Goal: Navigation & Orientation: Find specific page/section

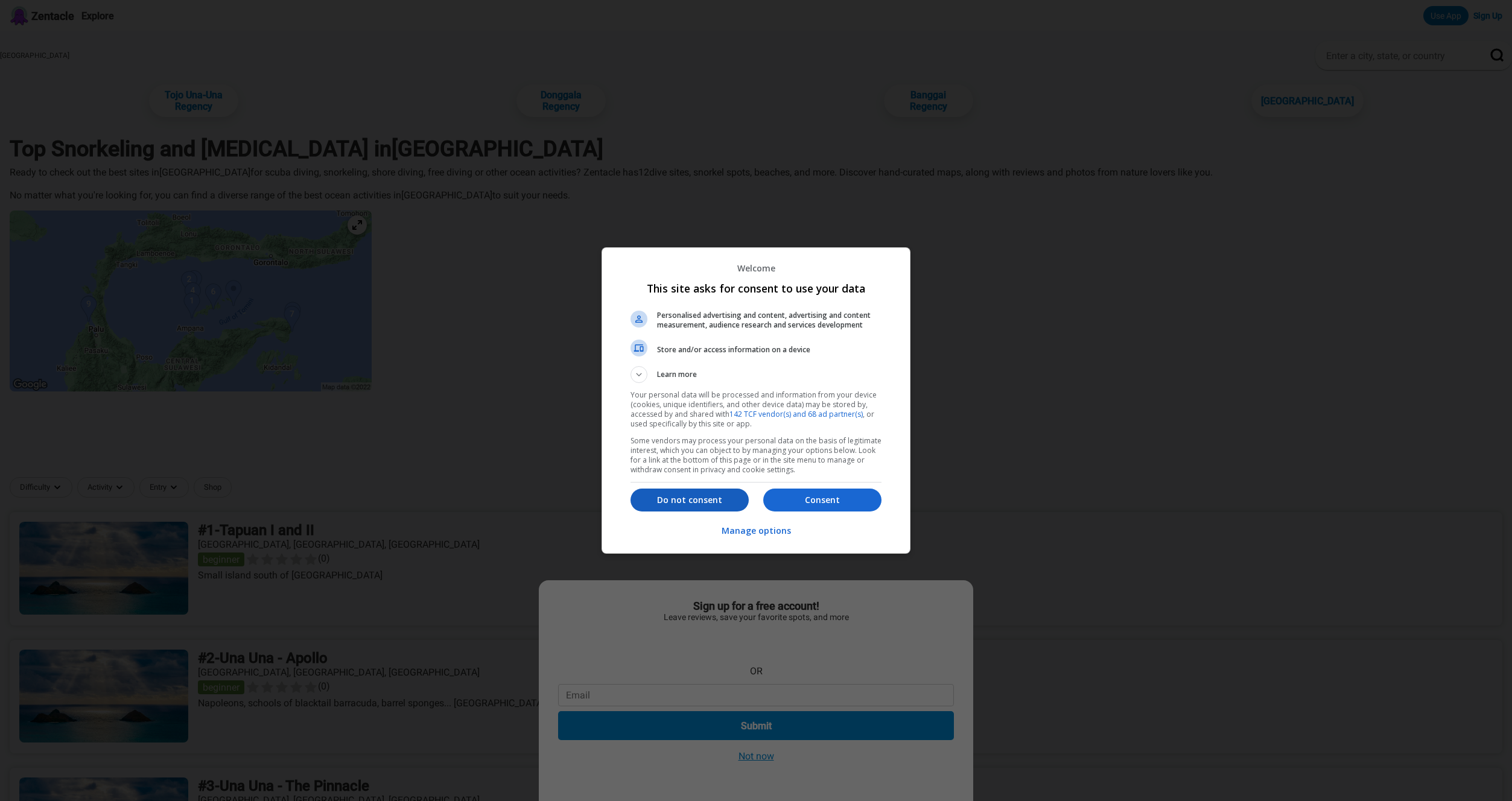
click at [656, 506] on button "Do not consent" at bounding box center [690, 500] width 118 height 23
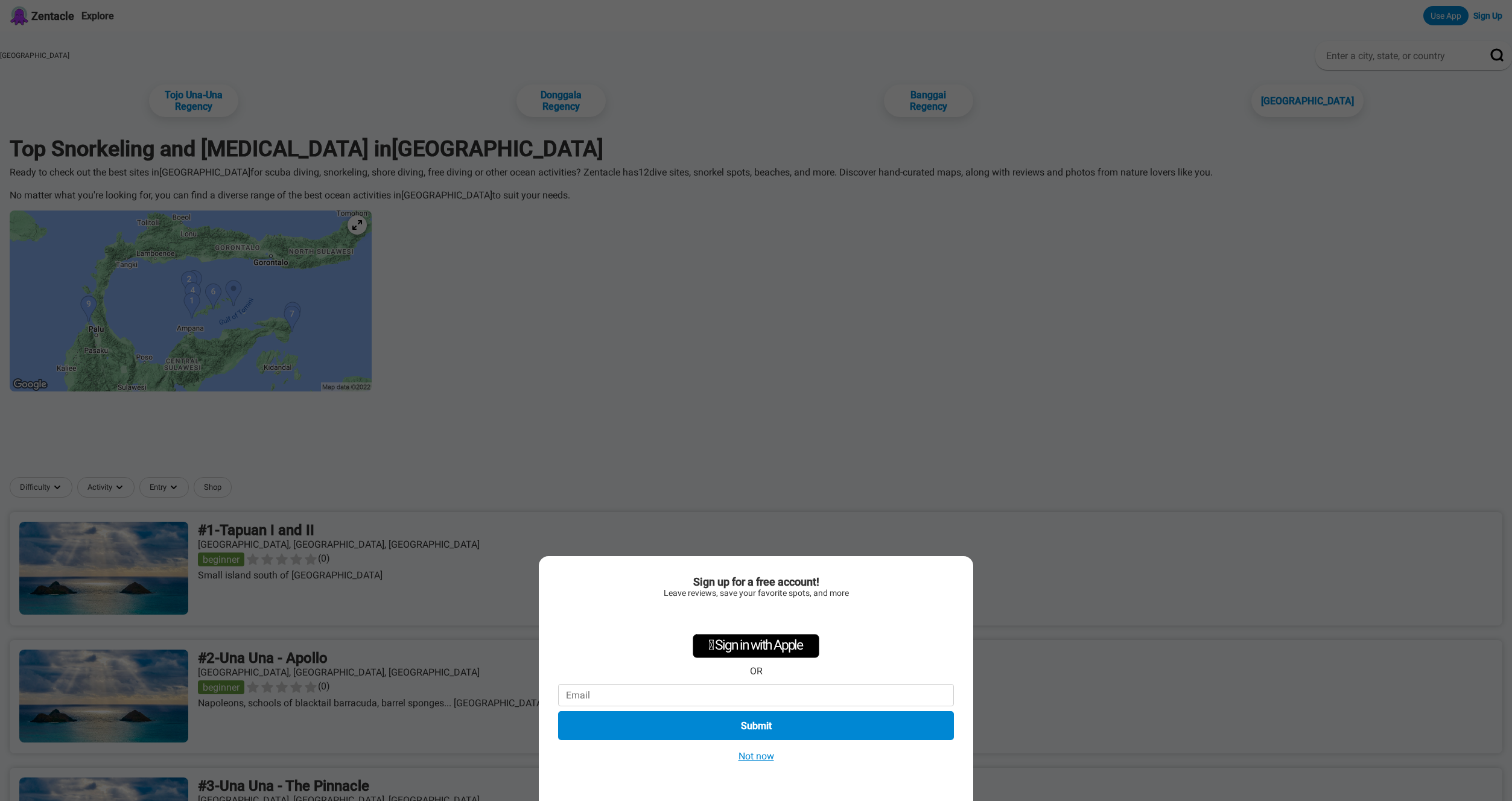
click at [753, 760] on button "Not now" at bounding box center [756, 756] width 43 height 13
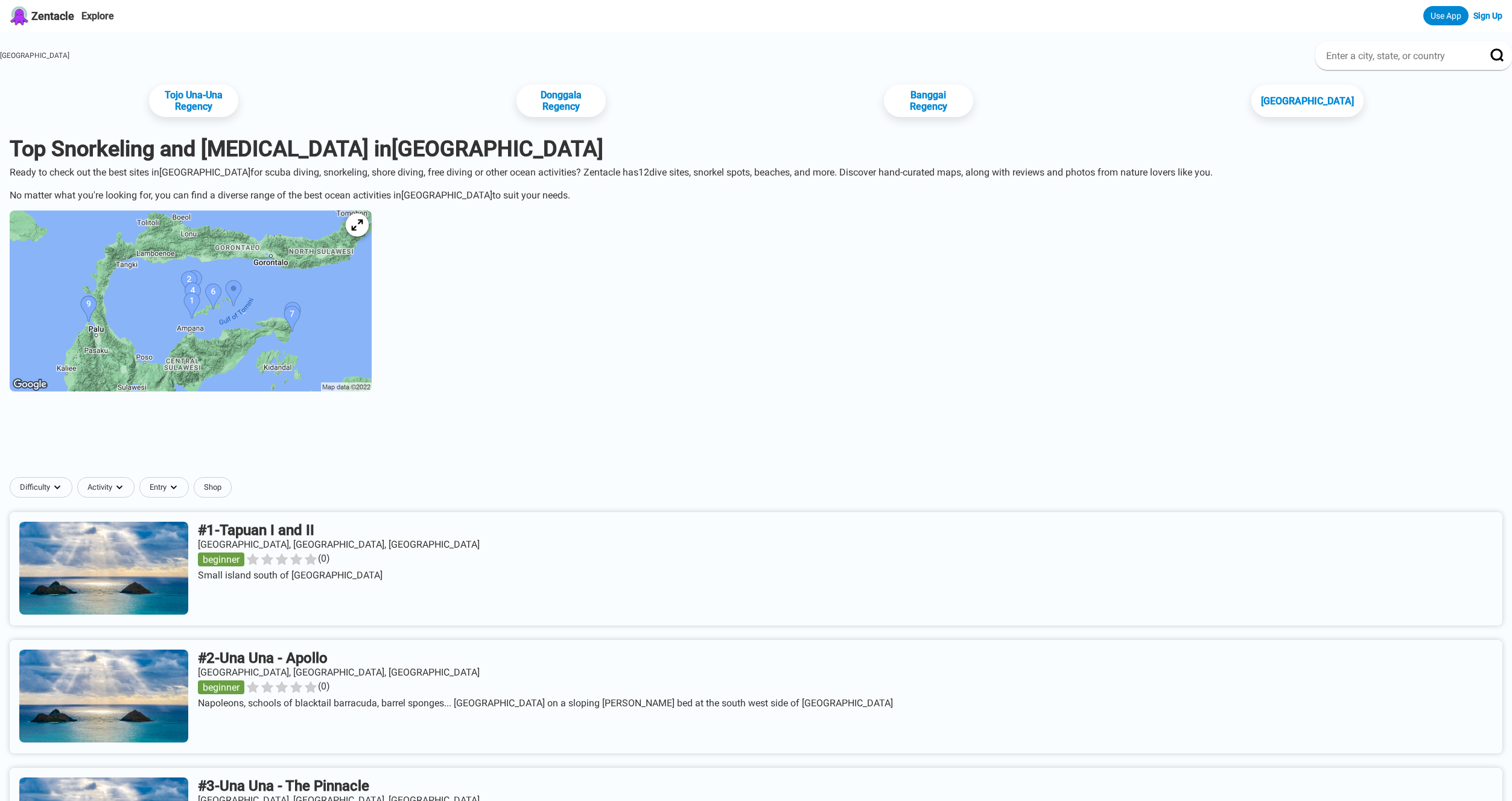
click at [363, 228] on icon at bounding box center [357, 225] width 11 height 11
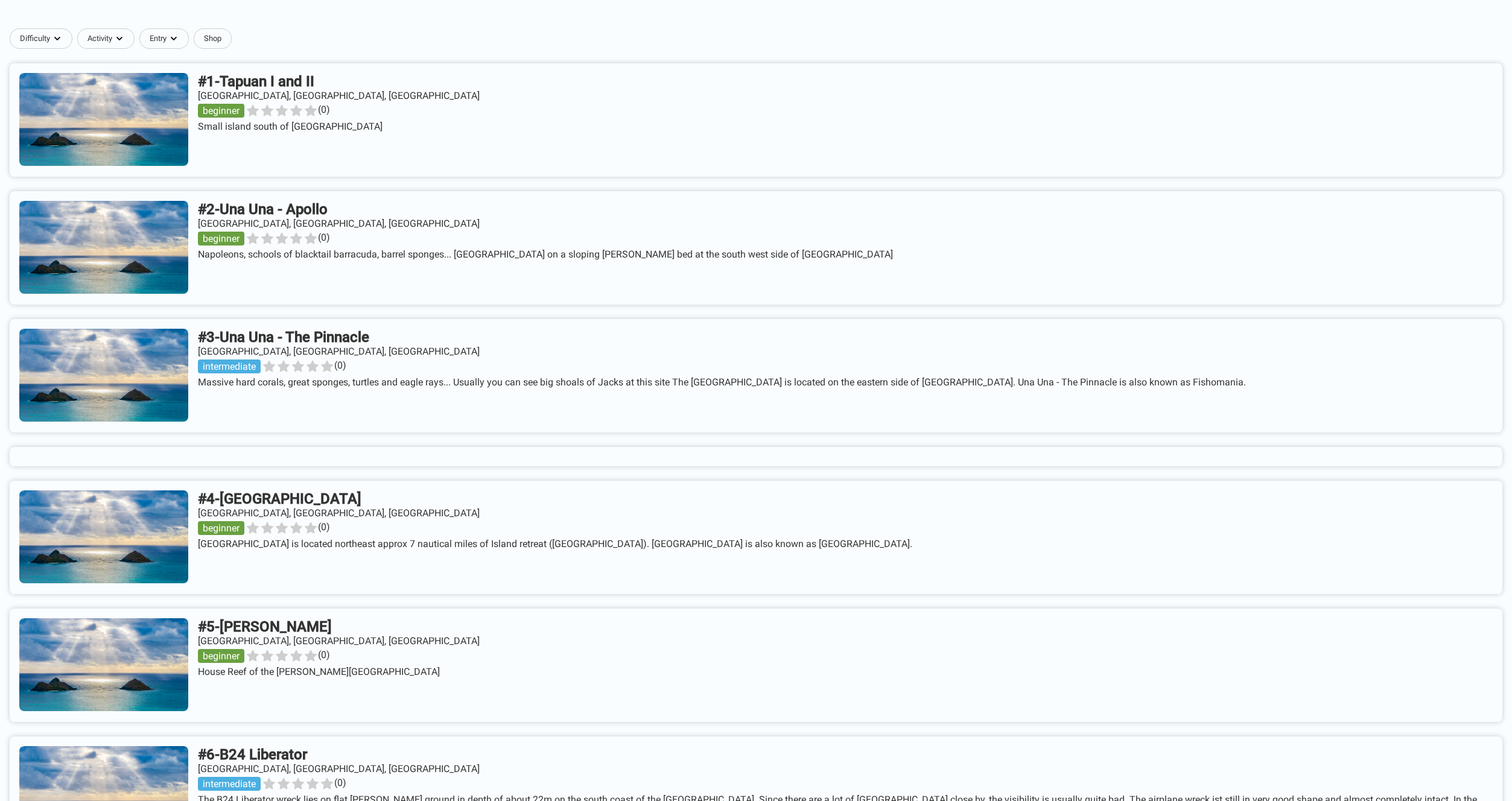
scroll to position [470, 0]
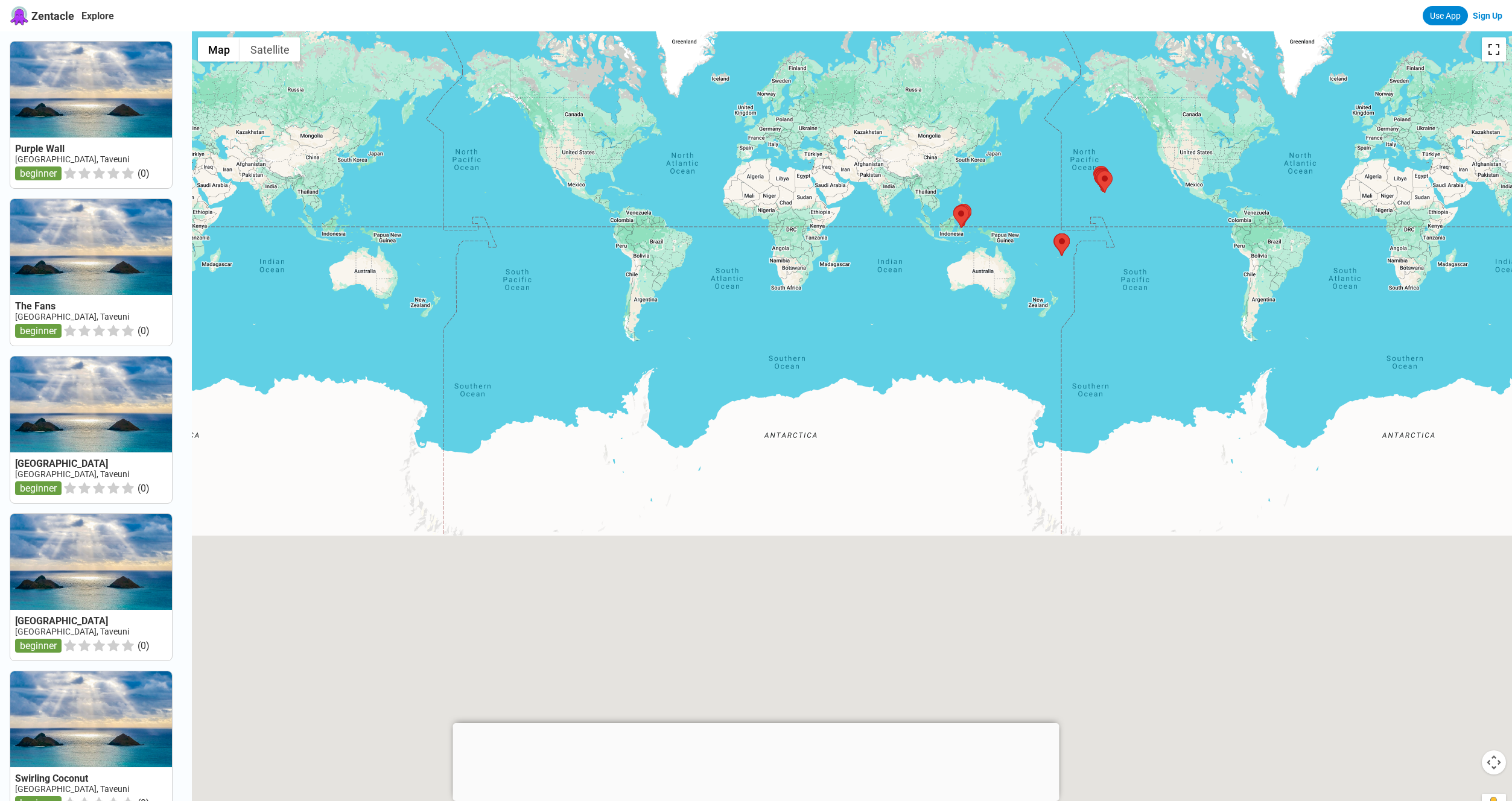
click at [1494, 45] on button "Toggle fullscreen view" at bounding box center [1494, 49] width 24 height 24
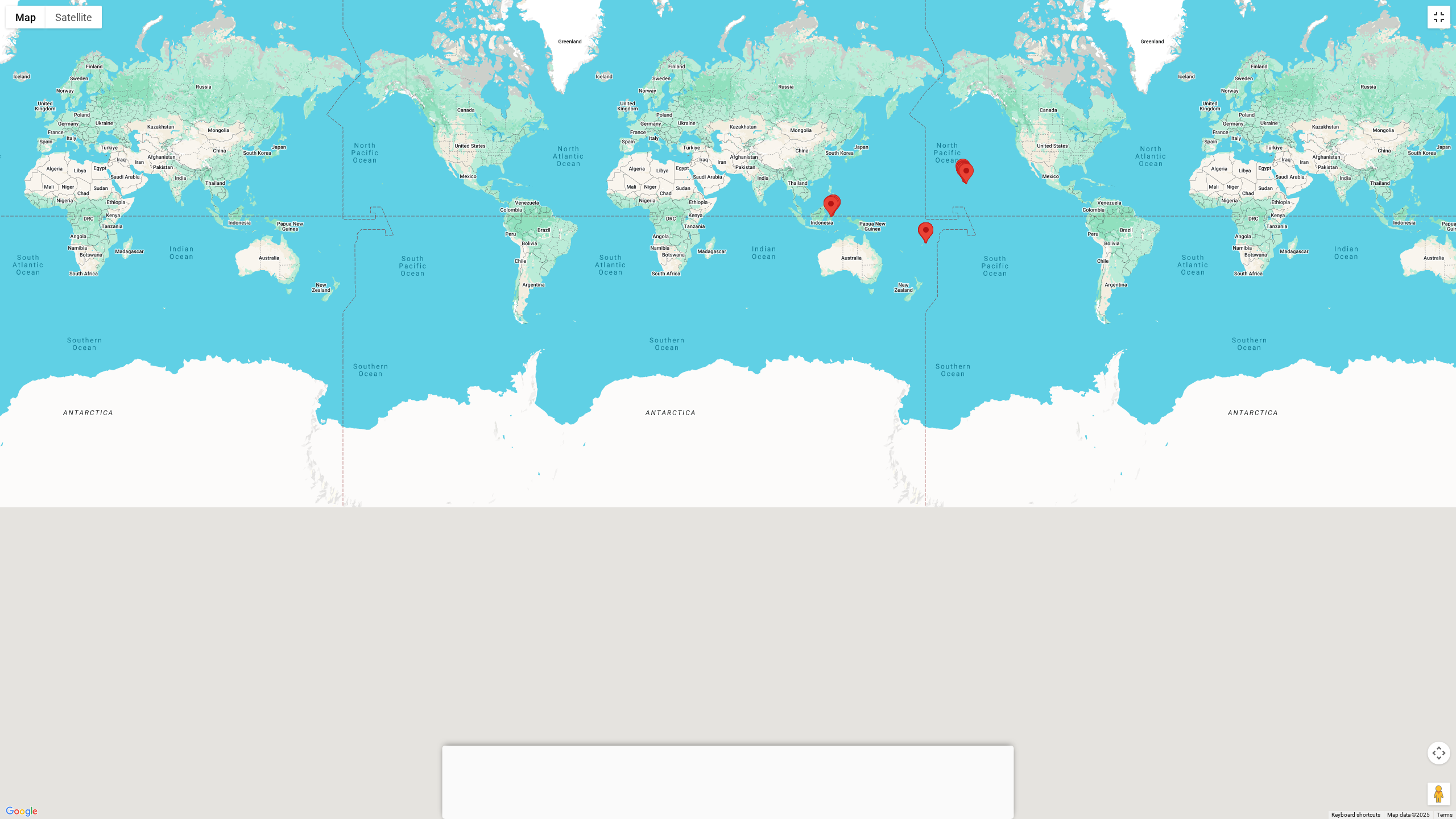
click at [1424, 14] on button "Toggle fullscreen view" at bounding box center [1438, 17] width 22 height 22
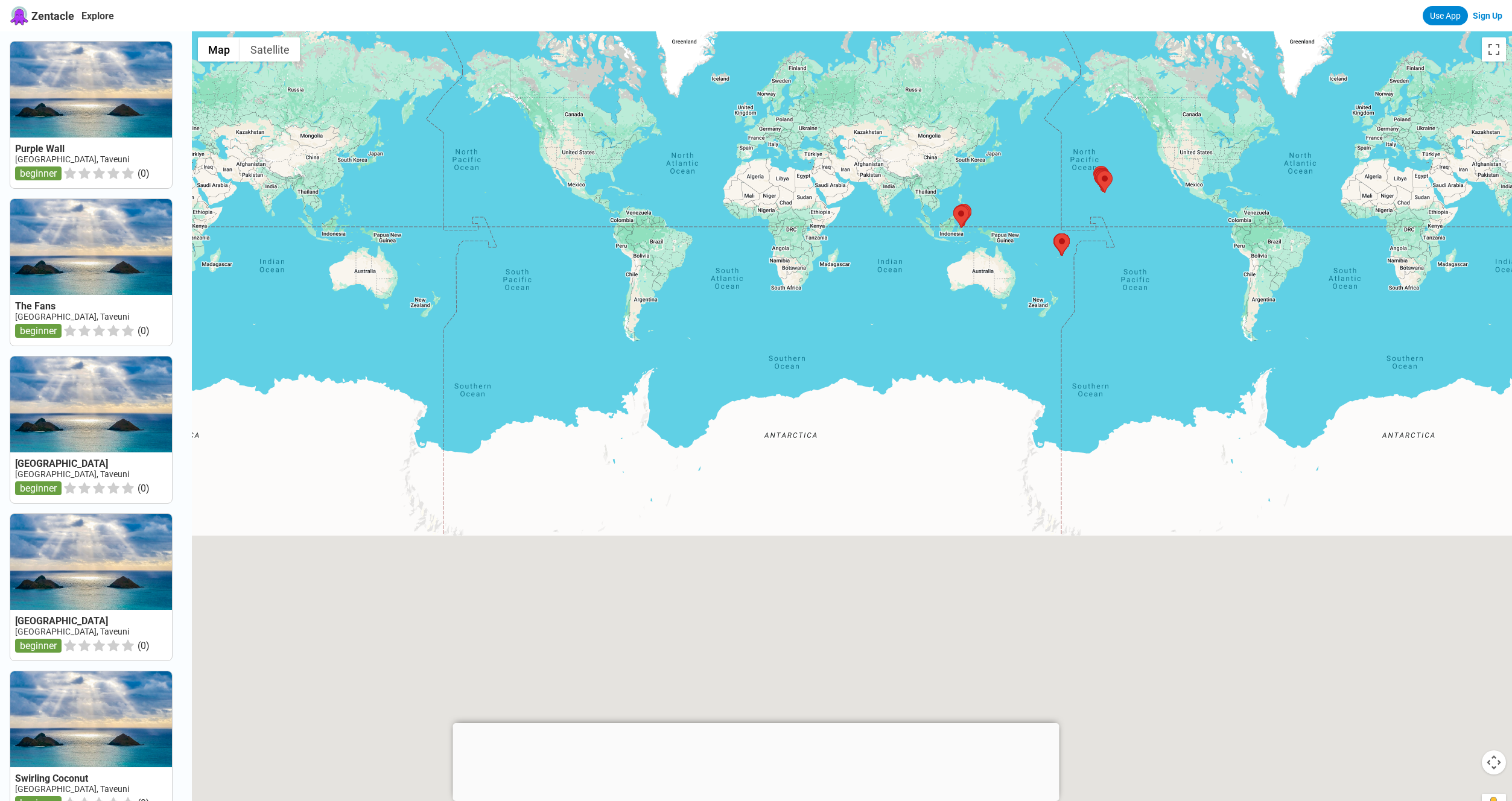
click at [1213, 14] on div "Zentacle Explore Use App Sign Up" at bounding box center [756, 16] width 1512 height 31
